Goal: Information Seeking & Learning: Learn about a topic

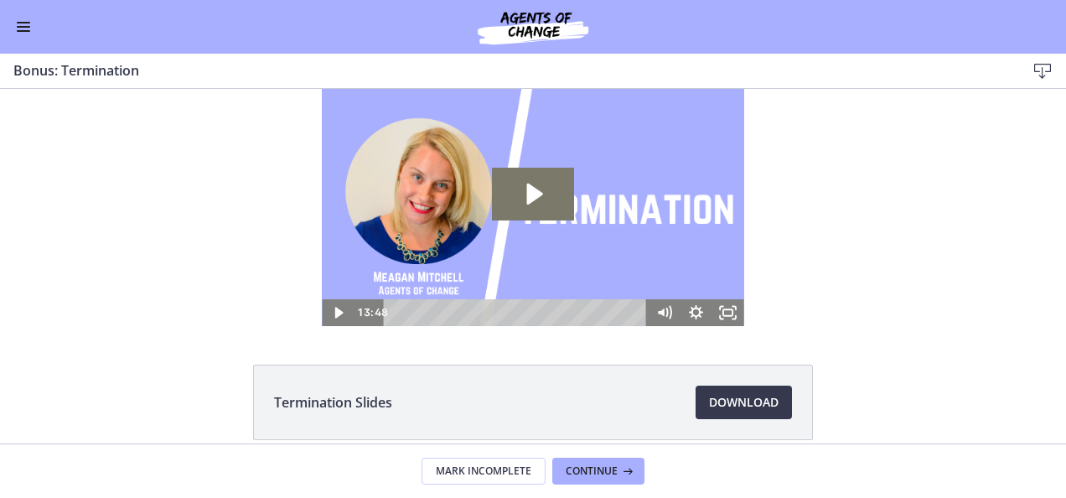
click at [21, 24] on button "Enable menu" at bounding box center [23, 27] width 20 height 20
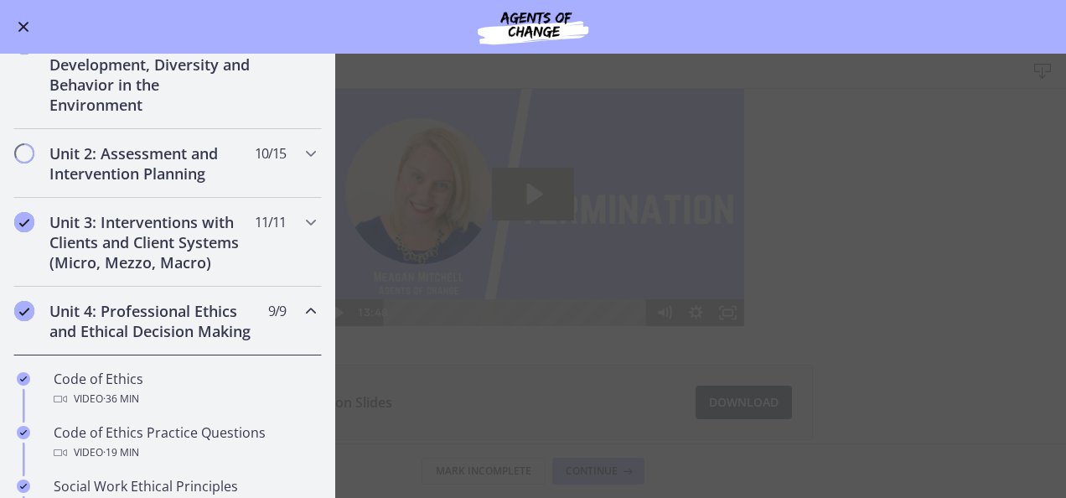
scroll to position [520, 0]
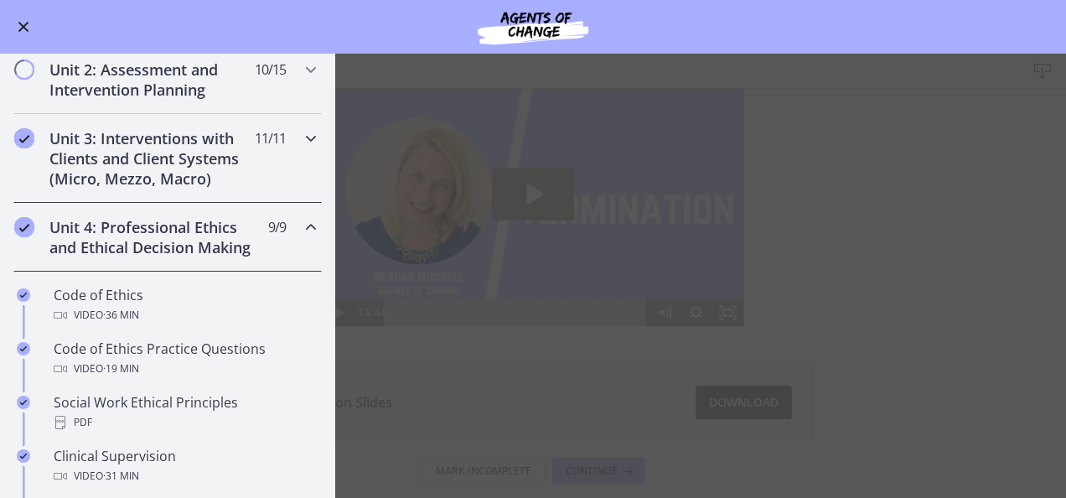
click at [116, 163] on h2 "Unit 3: Interventions with Clients and Client Systems (Micro, Mezzo, Macro)" at bounding box center [151, 158] width 204 height 60
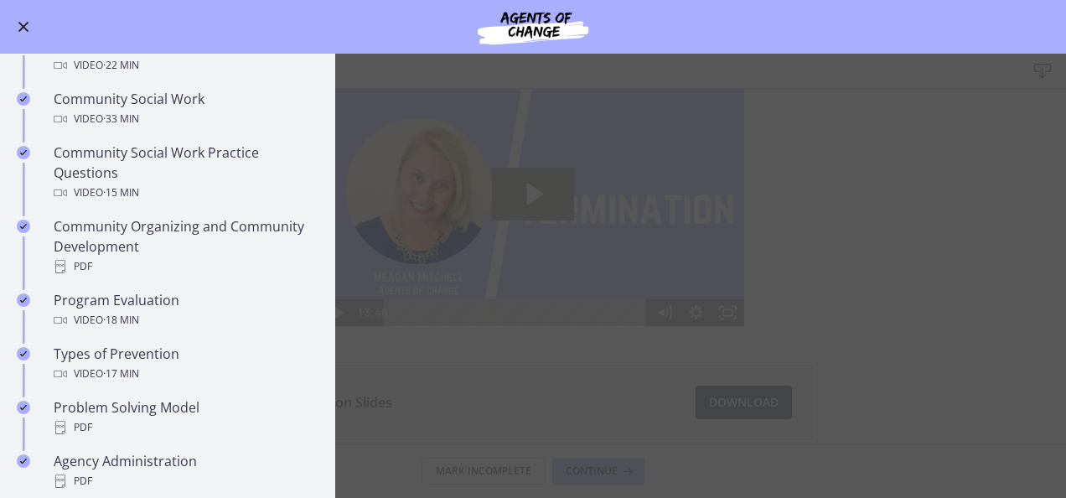
scroll to position [939, 0]
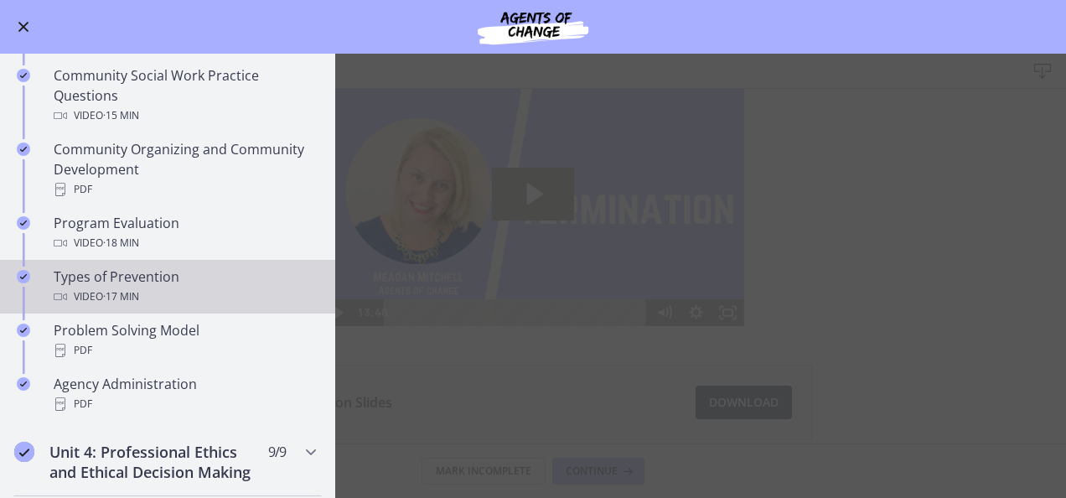
click at [113, 279] on div "Types of Prevention Video · 17 min" at bounding box center [184, 286] width 261 height 40
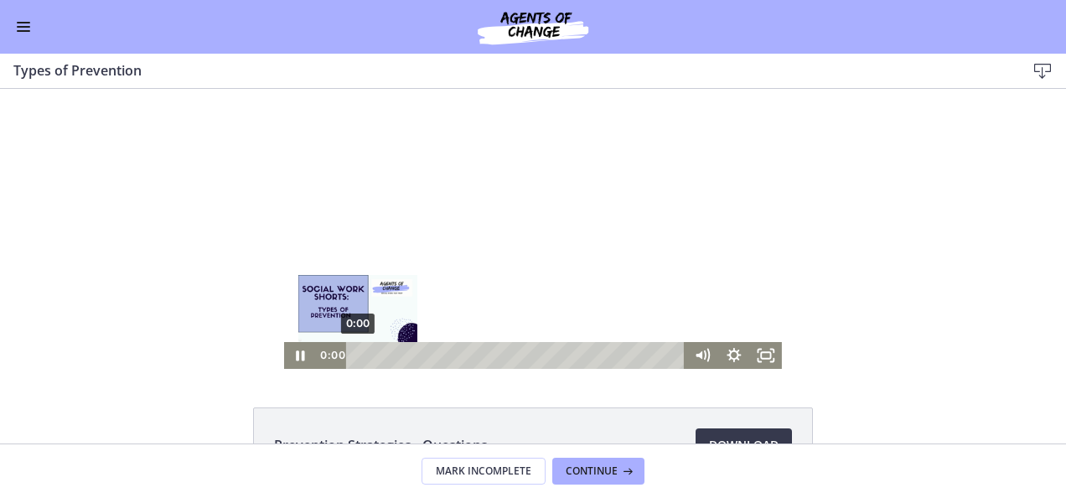
click at [358, 353] on div "0:00" at bounding box center [518, 355] width 321 height 27
click at [358, 354] on div "0:08" at bounding box center [518, 355] width 321 height 27
click at [358, 356] on div "0:16" at bounding box center [518, 355] width 321 height 27
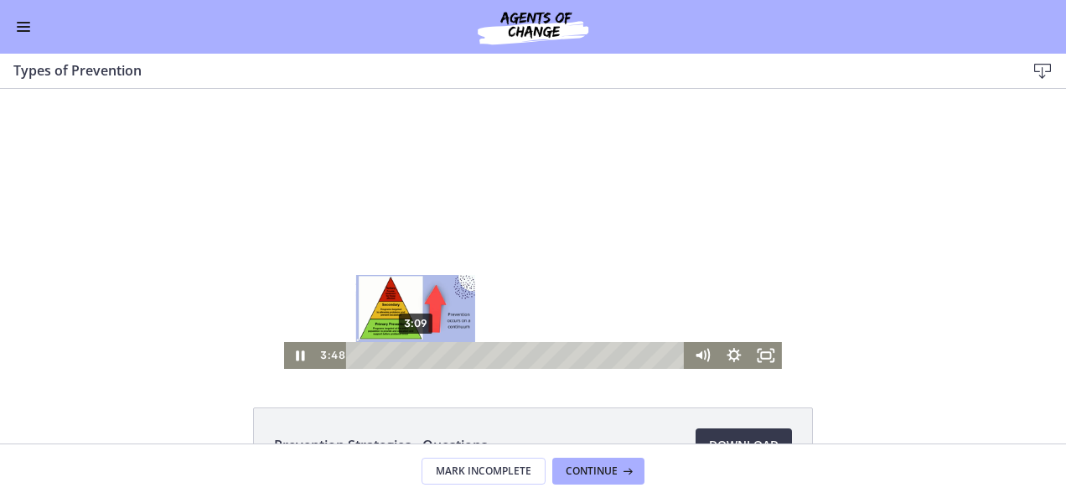
click at [410, 352] on div "3:09" at bounding box center [518, 355] width 321 height 27
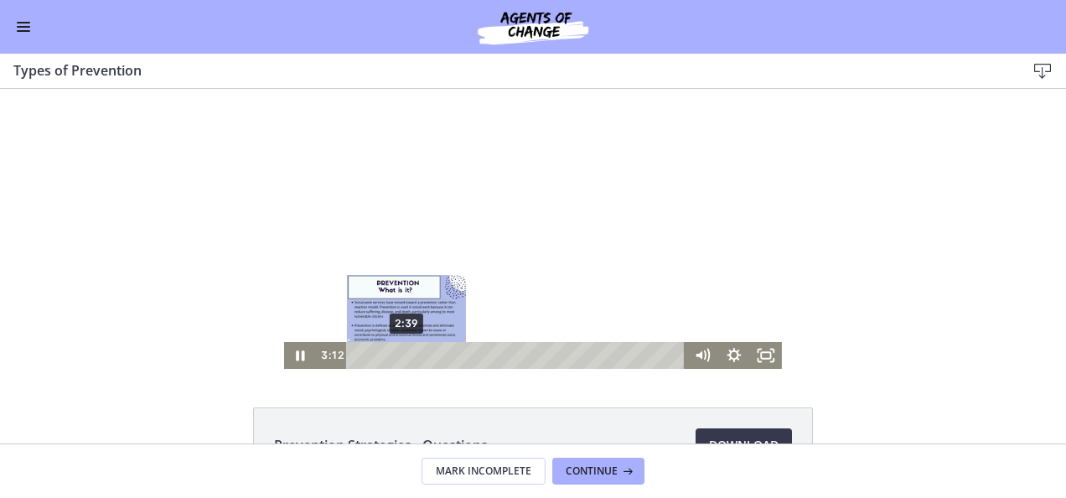
click at [401, 358] on div "2:39" at bounding box center [518, 355] width 321 height 27
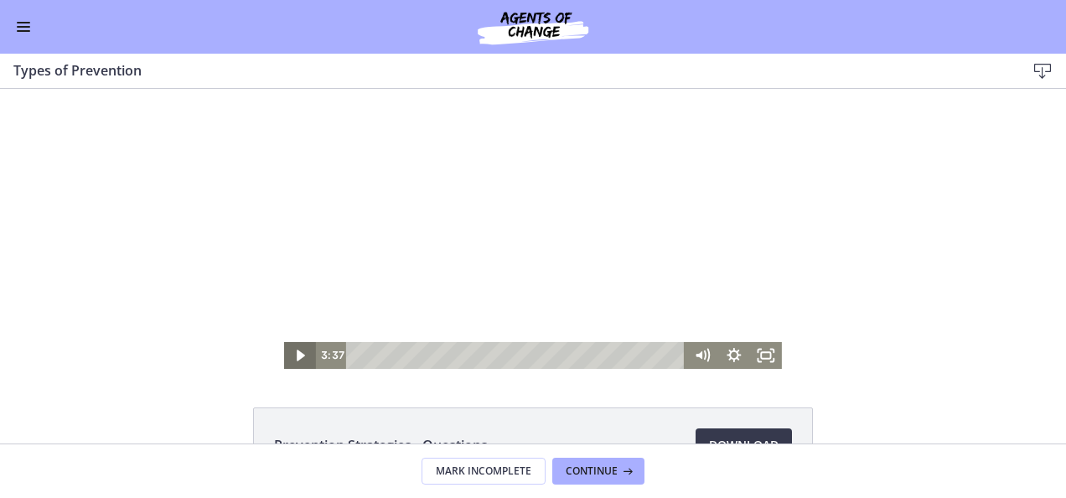
click at [295, 365] on icon "Play Video" at bounding box center [302, 355] width 32 height 27
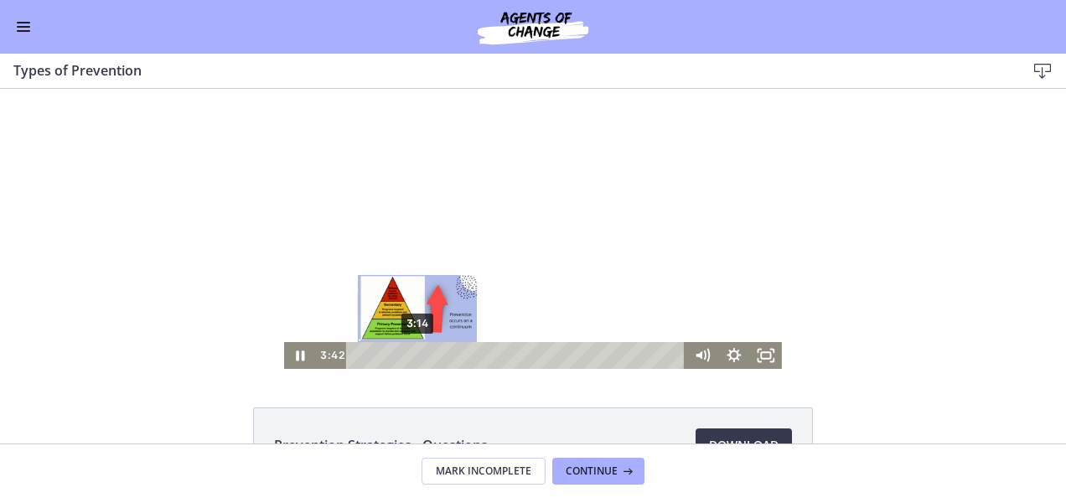
click at [411, 354] on div "3:14" at bounding box center [518, 355] width 321 height 27
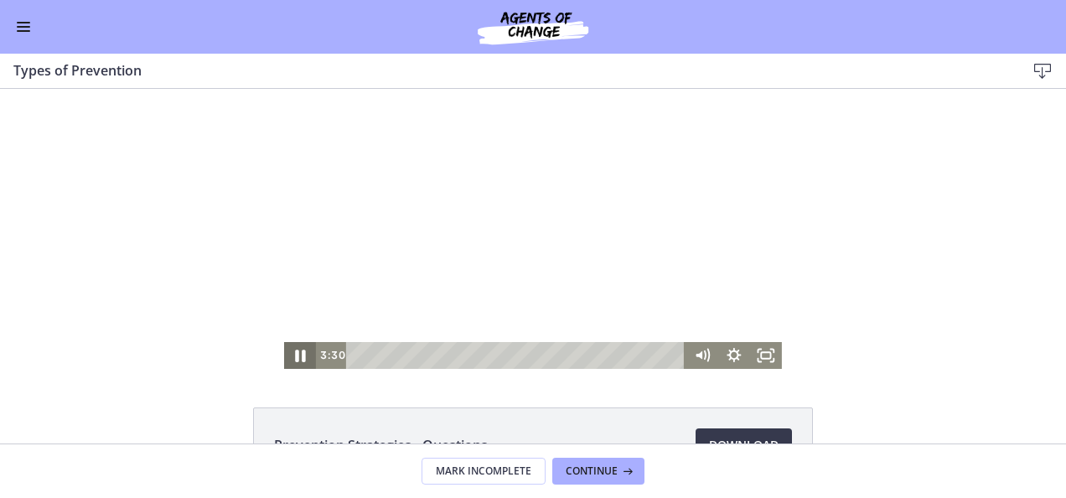
click at [287, 355] on icon "Pause" at bounding box center [300, 355] width 39 height 32
click at [287, 356] on icon "Play Video" at bounding box center [302, 355] width 32 height 27
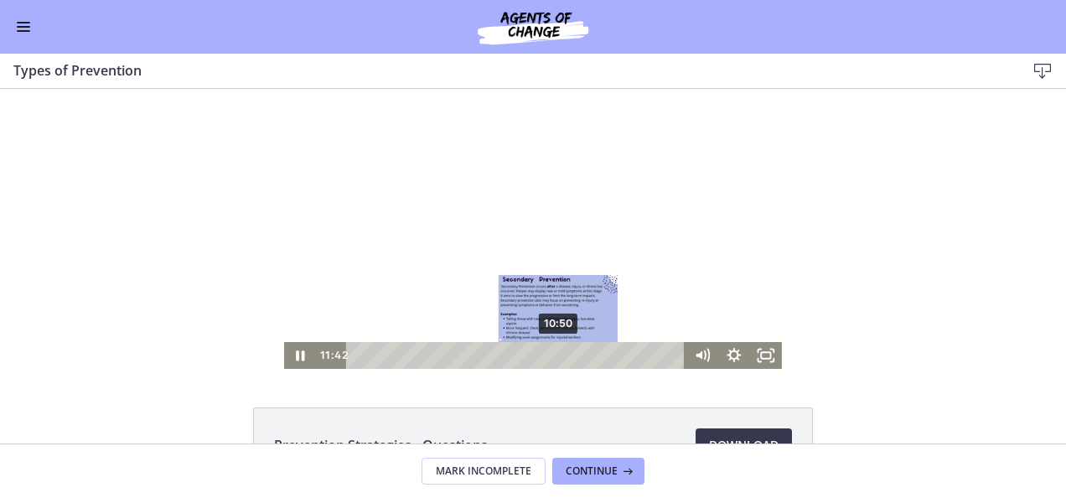
click at [553, 357] on div "10:50" at bounding box center [518, 355] width 321 height 27
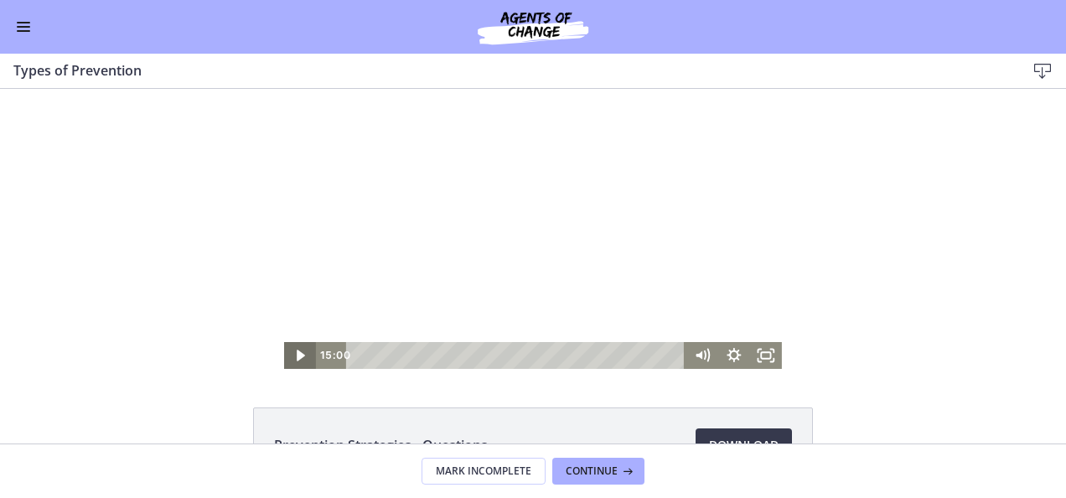
click at [300, 347] on icon "Play Video" at bounding box center [302, 355] width 32 height 27
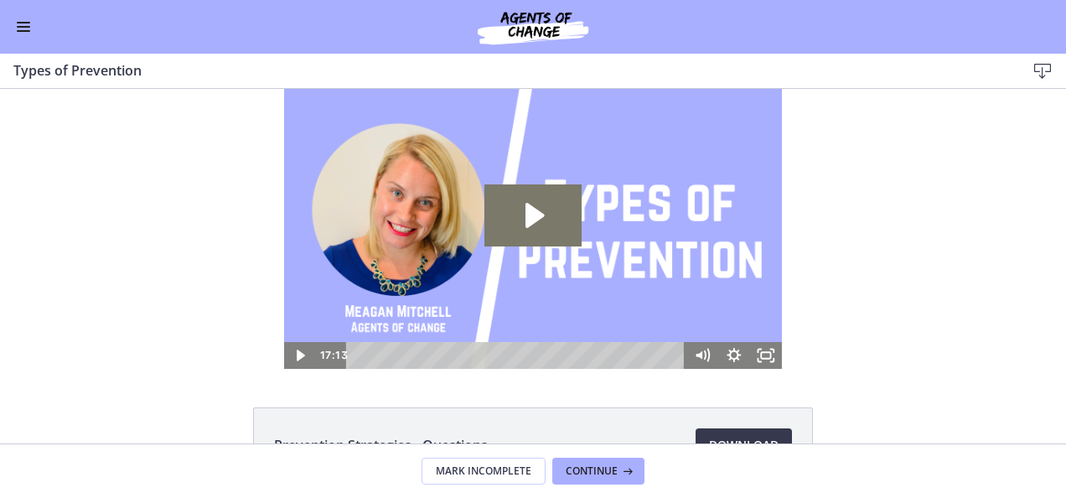
click at [21, 24] on button "Enable menu" at bounding box center [23, 27] width 20 height 20
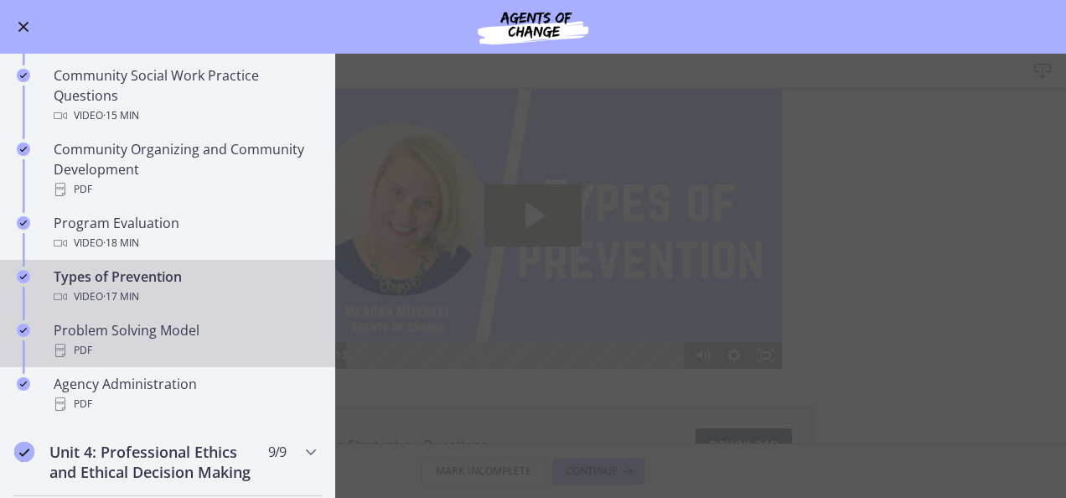
click at [173, 334] on div "Problem Solving Model PDF" at bounding box center [184, 340] width 261 height 40
